Goal: Navigation & Orientation: Find specific page/section

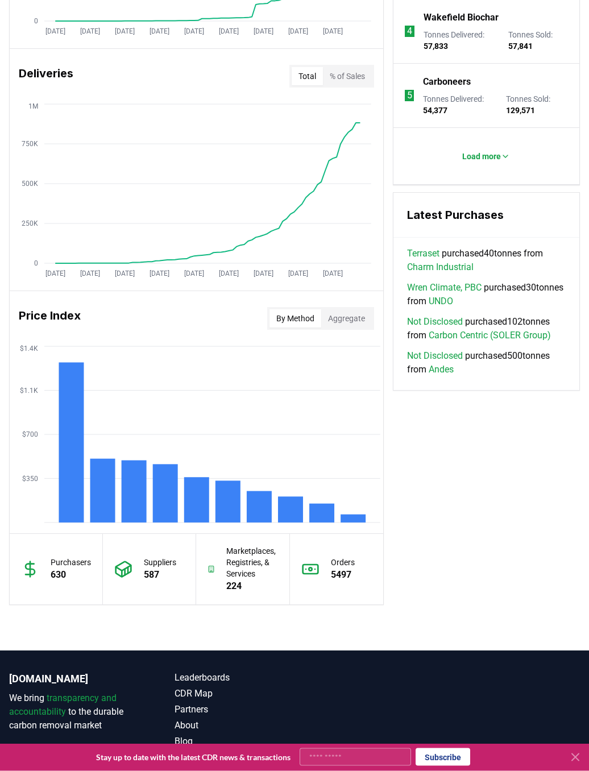
scroll to position [714, 0]
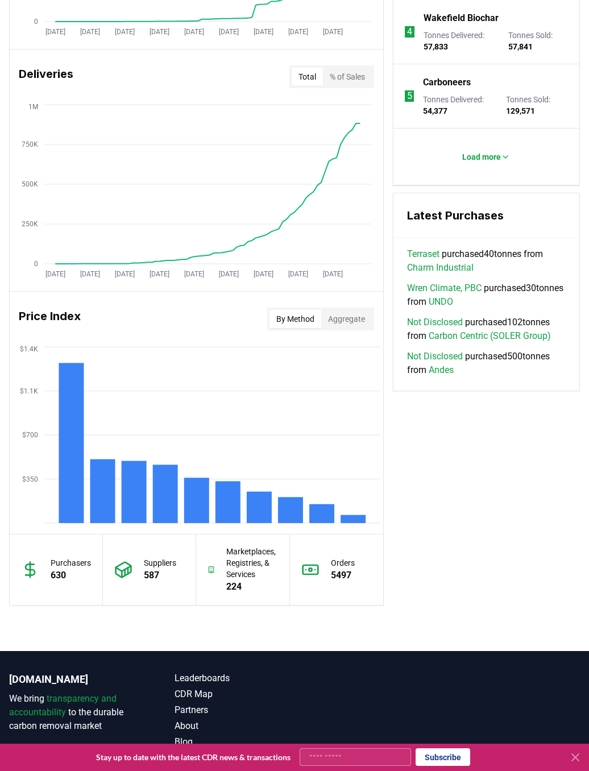
click at [437, 252] on link "Terraset" at bounding box center [423, 254] width 32 height 14
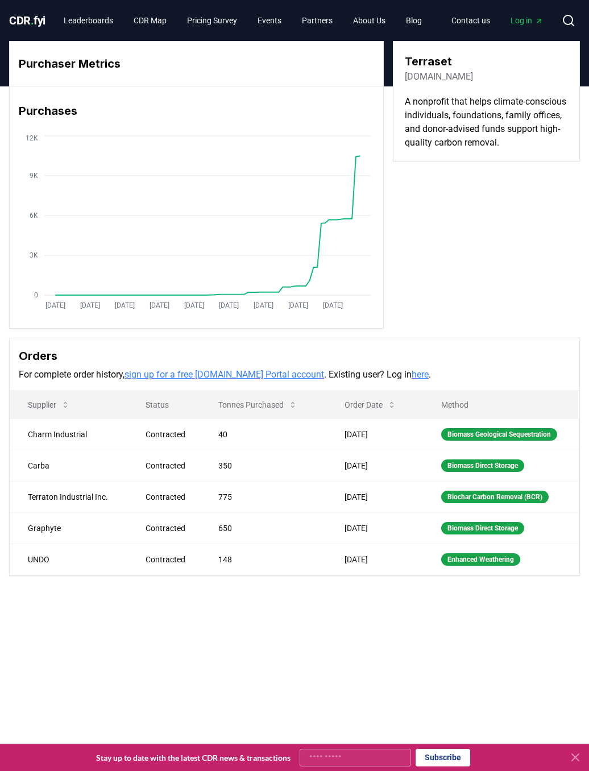
click at [158, 12] on link "CDR Map" at bounding box center [150, 20] width 51 height 20
